Goal: Information Seeking & Learning: Learn about a topic

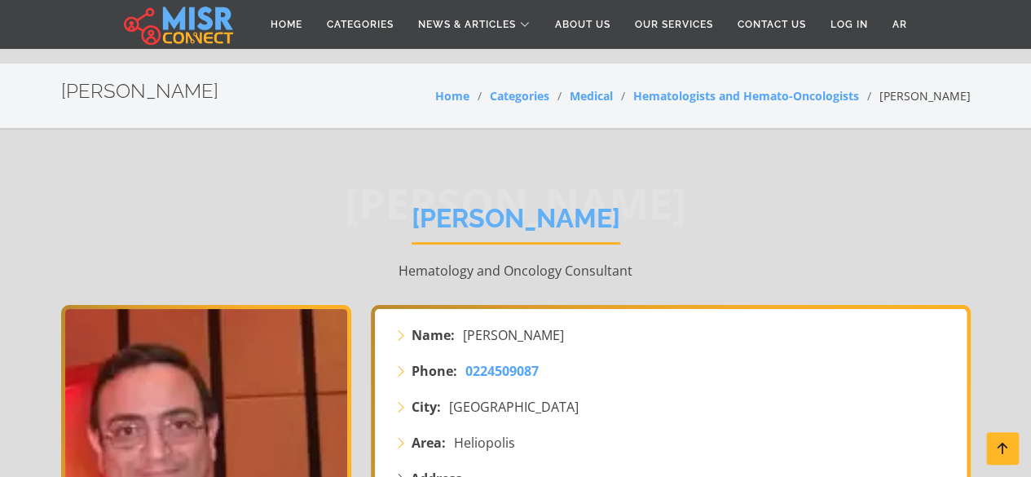
scroll to position [417, 0]
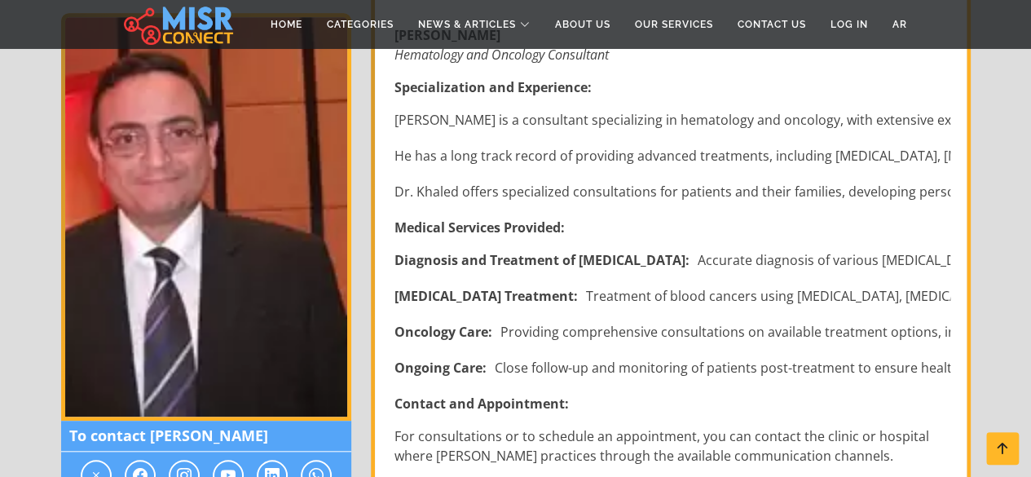
scroll to position [532, 0]
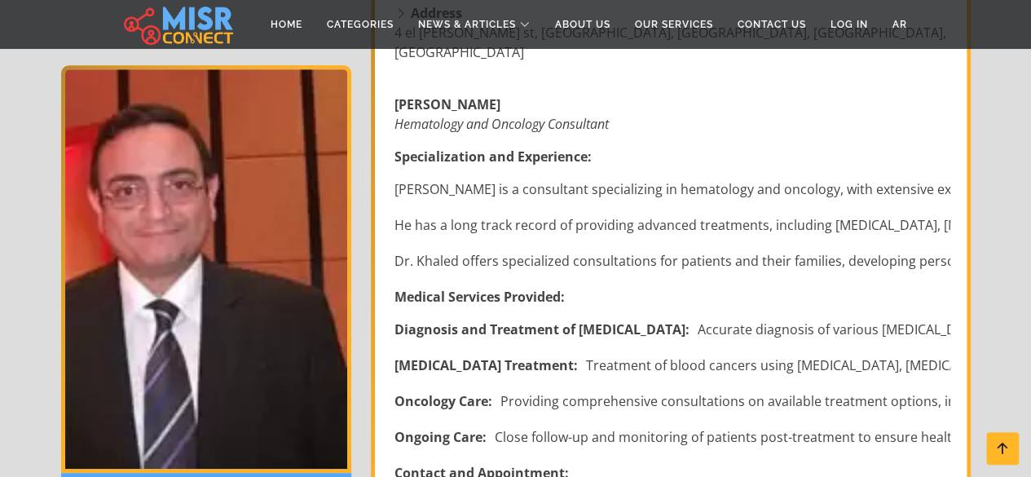
scroll to position [469, 0]
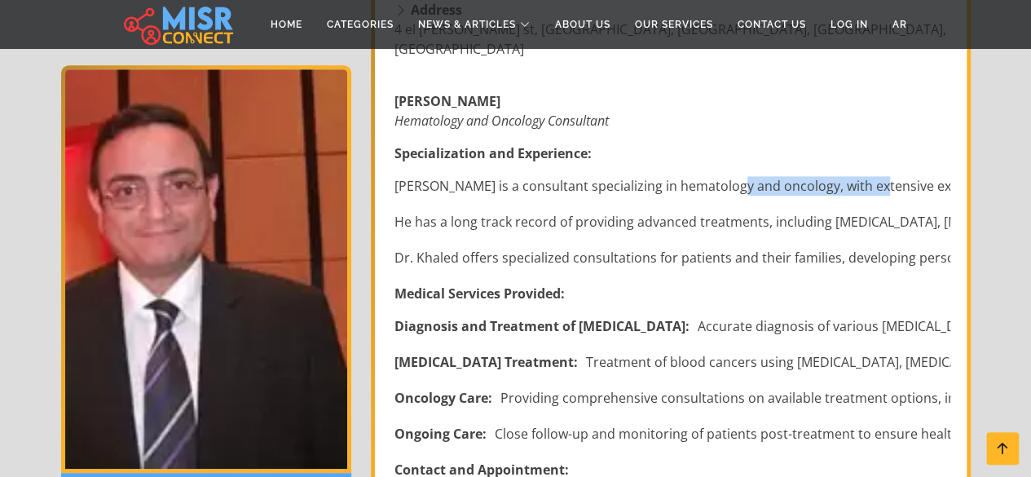
drag, startPoint x: 874, startPoint y: 166, endPoint x: 717, endPoint y: 170, distance: 157.4
click at [717, 176] on li "[PERSON_NAME] is a consultant specializing in hematology and oncology, with ext…" at bounding box center [673, 186] width 556 height 20
copy li "hematology and oncology"
